Goal: Transaction & Acquisition: Purchase product/service

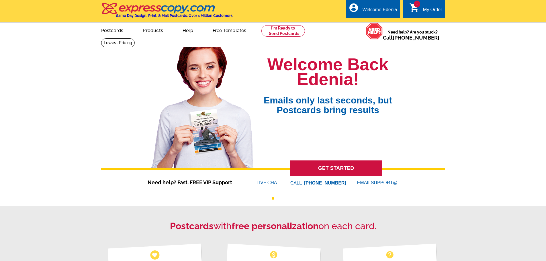
click at [422, 8] on link "1 shopping_cart My Order" at bounding box center [425, 9] width 33 height 7
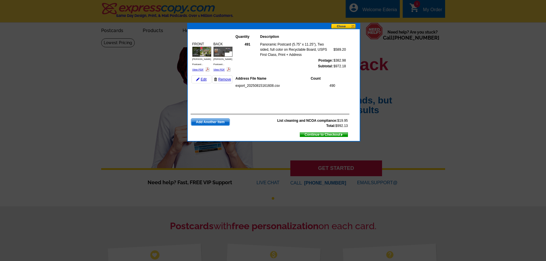
click at [342, 26] on button at bounding box center [345, 27] width 29 height 6
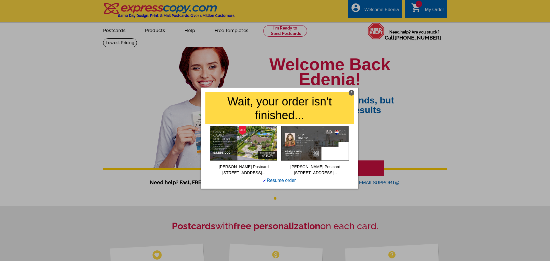
click at [353, 91] on div "X" at bounding box center [352, 93] width 6 height 6
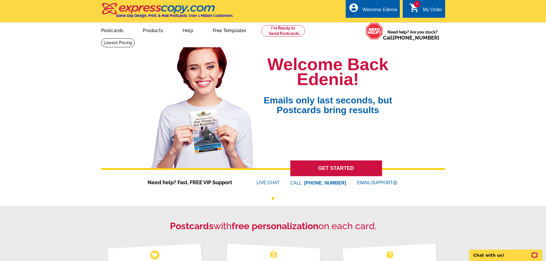
click at [433, 12] on div "My Order" at bounding box center [432, 11] width 19 height 8
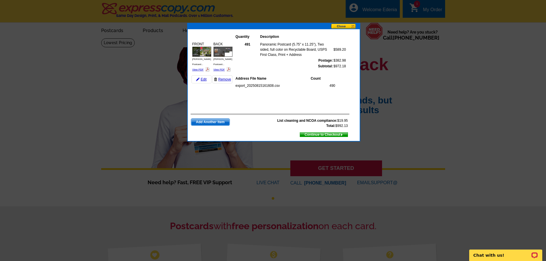
click at [316, 135] on span "Continue to Checkout" at bounding box center [324, 135] width 48 height 6
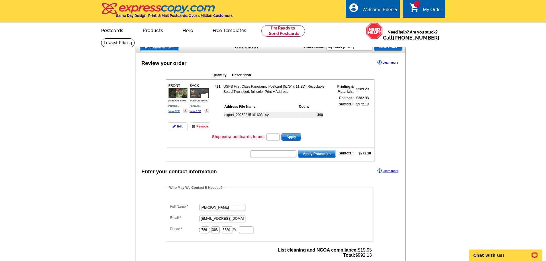
click at [175, 110] on link "View PDF" at bounding box center [174, 111] width 11 height 3
click at [194, 110] on link "View PDF" at bounding box center [195, 111] width 11 height 3
click at [457, 64] on main "Add Another Item Checkout Order Name: My Order 2025-09-29 Save Order Review you…" at bounding box center [273, 217] width 546 height 358
click at [475, 103] on main "Add Another Item Checkout Order Name: My Order 2025-09-29 Save Order Review you…" at bounding box center [273, 217] width 546 height 358
click at [477, 96] on main "Add Another Item Checkout Order Name: My Order 2025-09-29 Save Order Review you…" at bounding box center [273, 217] width 546 height 358
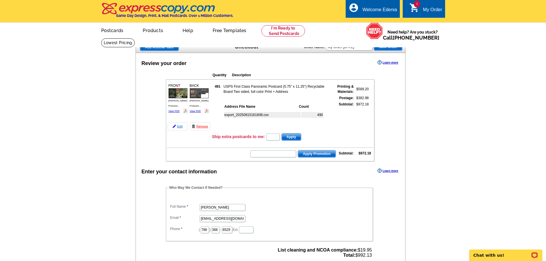
click at [174, 128] on img at bounding box center [174, 126] width 3 height 3
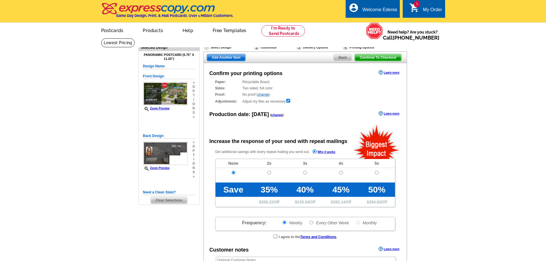
radio input "false"
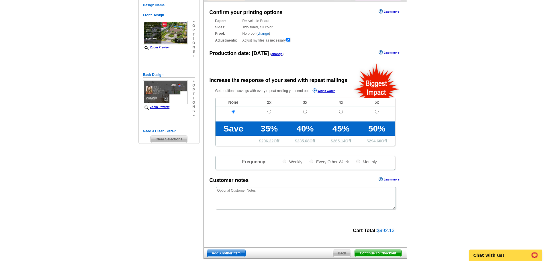
scroll to position [29, 0]
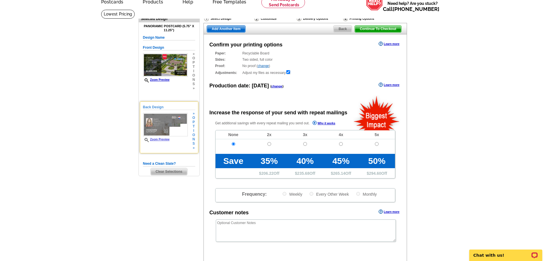
click at [194, 123] on span "p" at bounding box center [193, 122] width 3 height 4
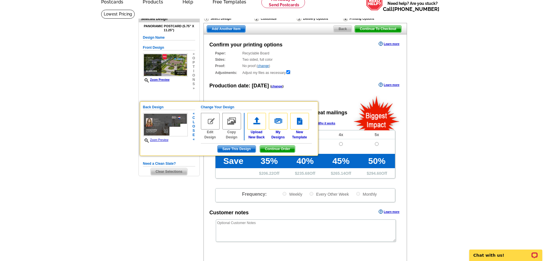
click at [210, 122] on img at bounding box center [210, 121] width 19 height 17
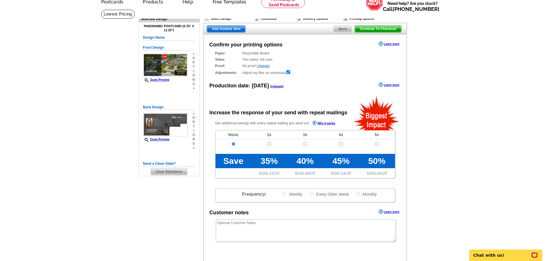
click at [194, 128] on span "t" at bounding box center [193, 126] width 3 height 4
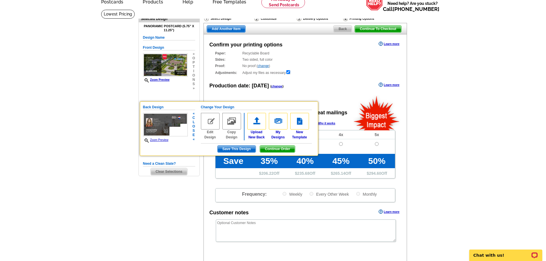
click at [211, 122] on img at bounding box center [210, 121] width 19 height 17
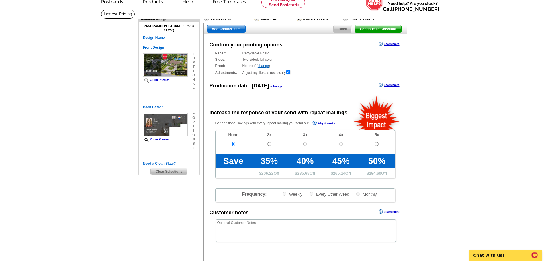
click at [192, 126] on div "» o p t i o n s »" at bounding box center [193, 131] width 4 height 39
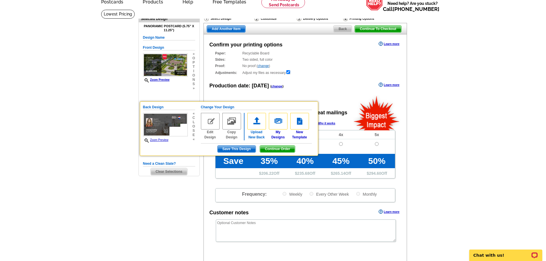
click at [254, 125] on img at bounding box center [256, 121] width 19 height 17
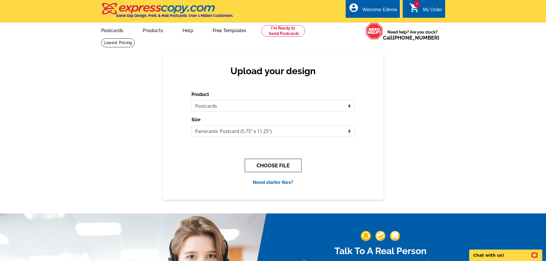
click at [269, 167] on button "CHOOSE FILE" at bounding box center [273, 165] width 57 height 13
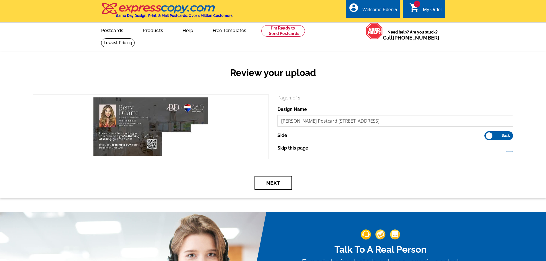
click at [276, 183] on button "Next" at bounding box center [273, 182] width 37 height 13
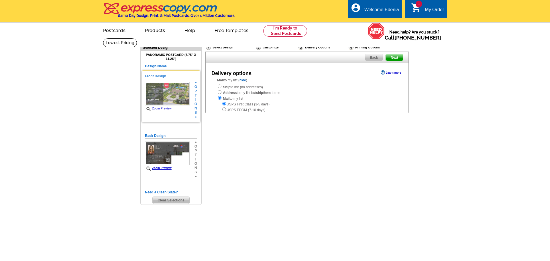
click at [195, 105] on span "o" at bounding box center [196, 104] width 3 height 4
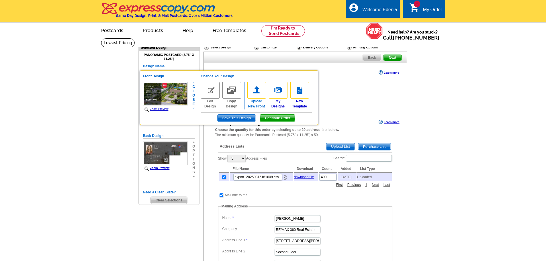
click at [254, 94] on img at bounding box center [256, 90] width 19 height 17
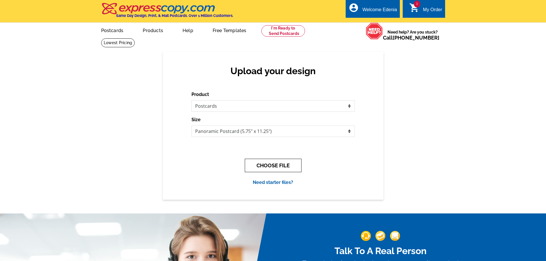
click at [294, 162] on button "CHOOSE FILE" at bounding box center [273, 165] width 57 height 13
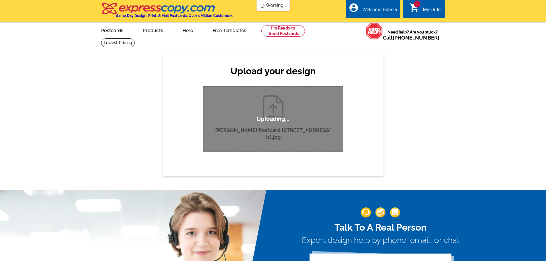
click at [379, 100] on div "Upload your design Product Please select the type of file... Postcards Business…" at bounding box center [273, 114] width 221 height 124
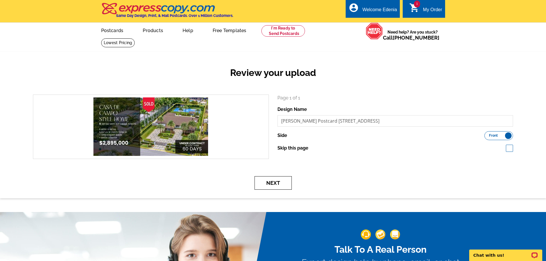
click at [275, 187] on button "Next" at bounding box center [273, 182] width 37 height 13
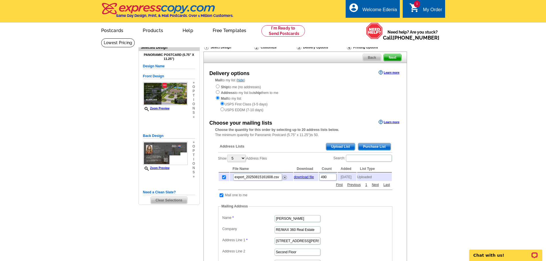
click at [392, 60] on span "Next" at bounding box center [392, 57] width 17 height 7
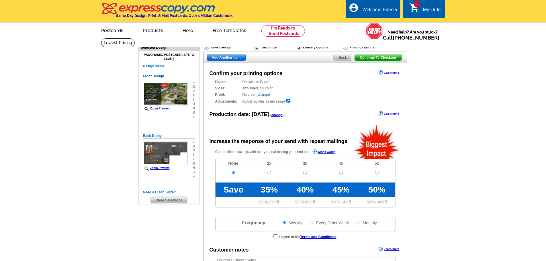
radio input "false"
click at [396, 60] on span "Continue To Checkout" at bounding box center [378, 57] width 46 height 7
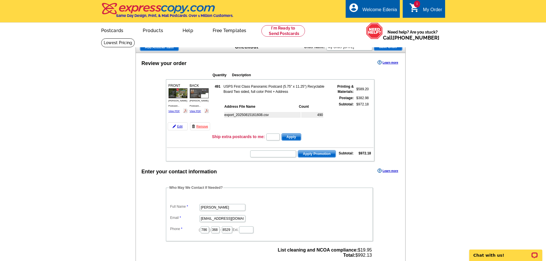
click at [389, 49] on span "Save Order" at bounding box center [388, 47] width 28 height 7
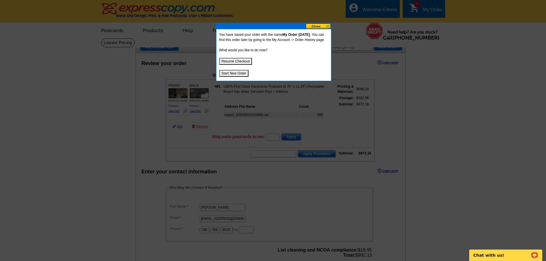
click at [312, 28] on button at bounding box center [318, 26] width 25 height 5
